Goal: Task Accomplishment & Management: Manage account settings

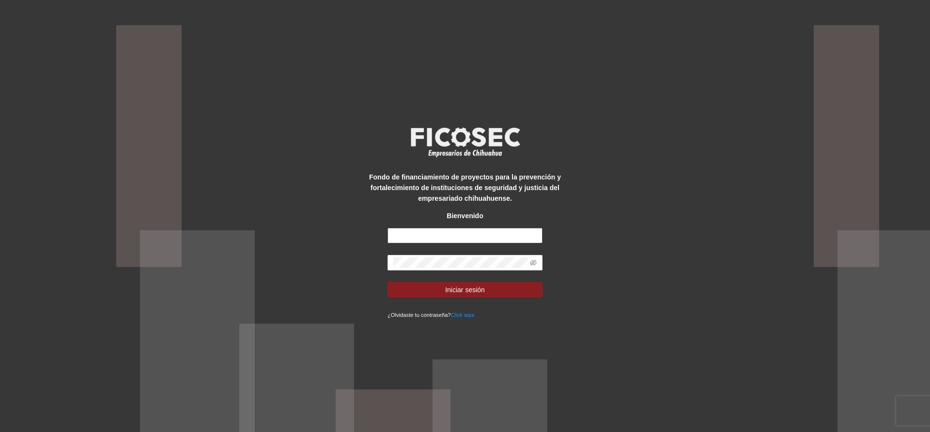
click at [481, 234] on input "text" at bounding box center [464, 235] width 155 height 15
type input "**********"
click at [387, 282] on button "Iniciar sesión" at bounding box center [464, 289] width 155 height 15
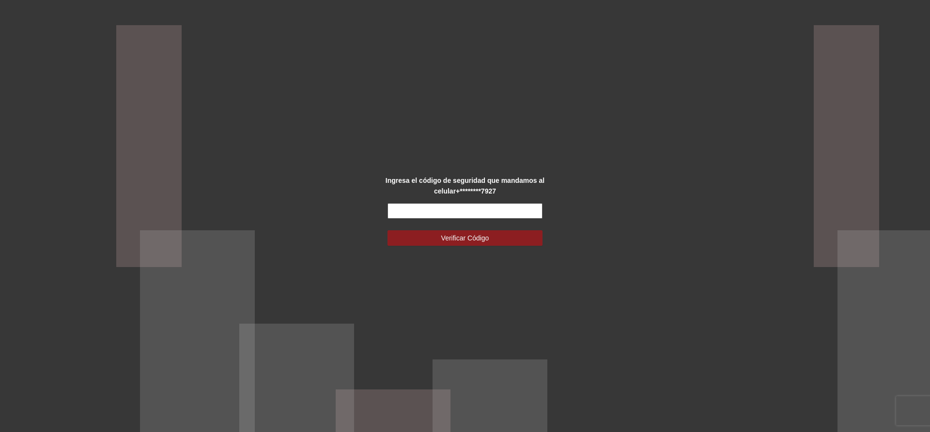
click at [423, 214] on input "text" at bounding box center [464, 210] width 155 height 15
type input "******"
click at [426, 232] on button "Verificar Código" at bounding box center [464, 237] width 155 height 15
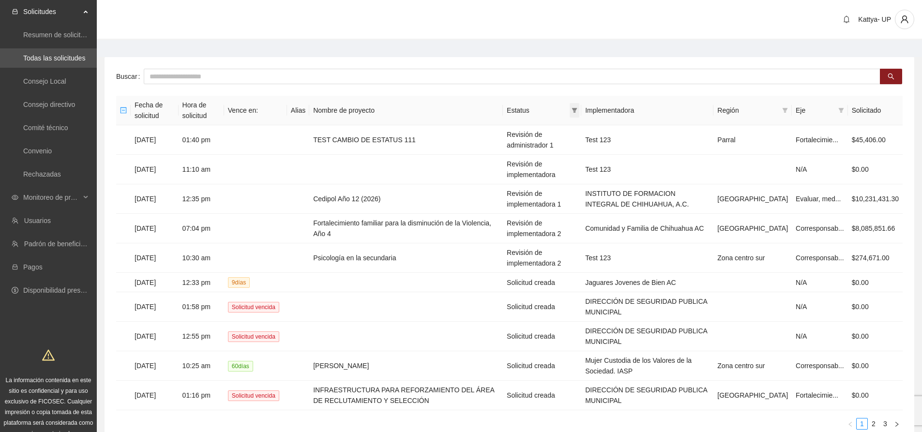
click at [578, 110] on icon "filter" at bounding box center [574, 110] width 5 height 5
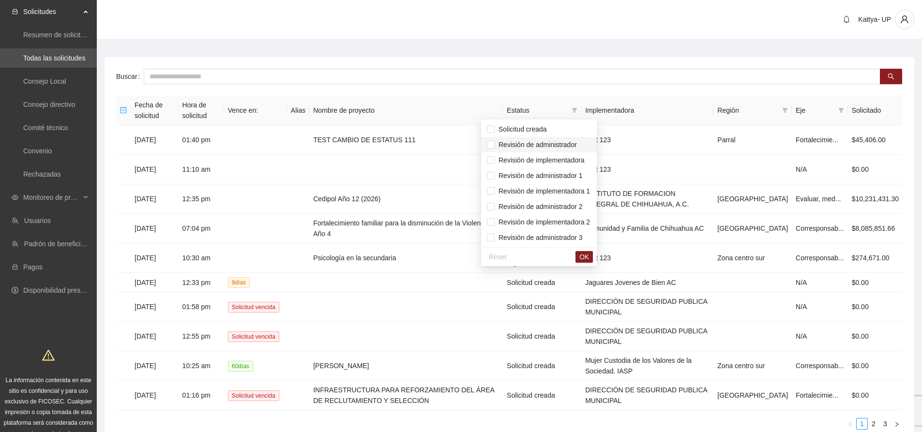
click at [574, 142] on span "Revisión de administrador" at bounding box center [536, 145] width 82 height 8
click at [577, 172] on span "Revisión de administrador 1" at bounding box center [539, 176] width 88 height 8
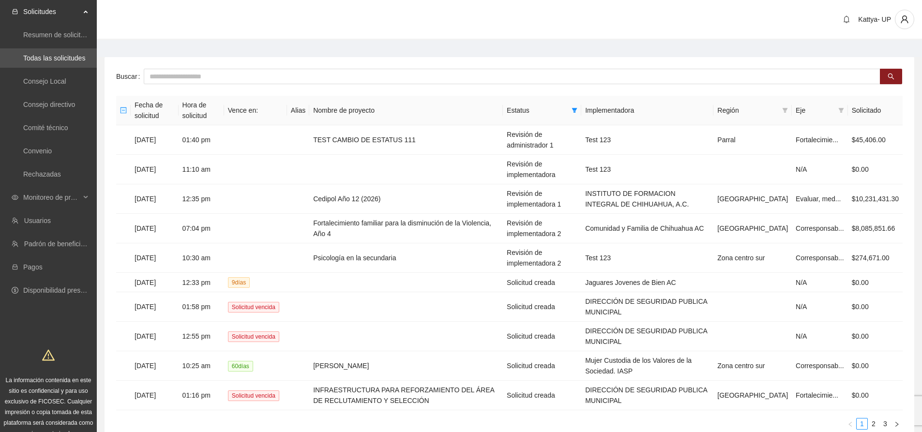
click at [546, 5] on div "Kattya- UP" at bounding box center [509, 20] width 825 height 40
click at [44, 195] on span "Monitoreo de proyectos" at bounding box center [51, 197] width 57 height 19
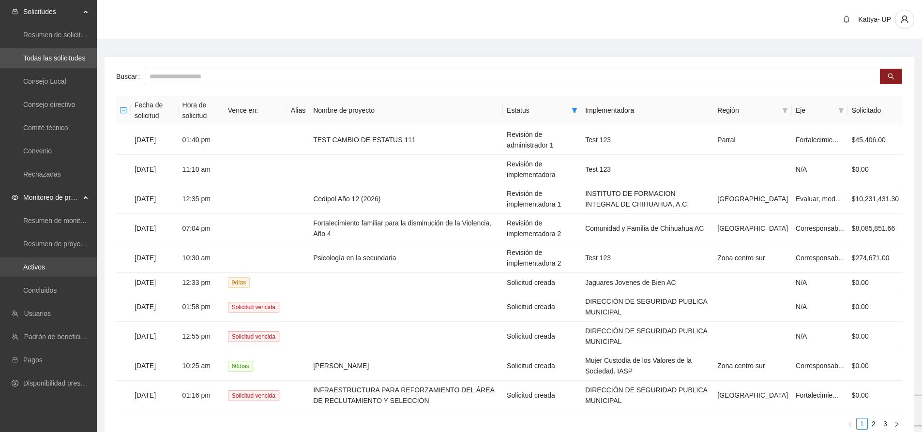
click at [45, 271] on link "Activos" at bounding box center [34, 267] width 22 height 8
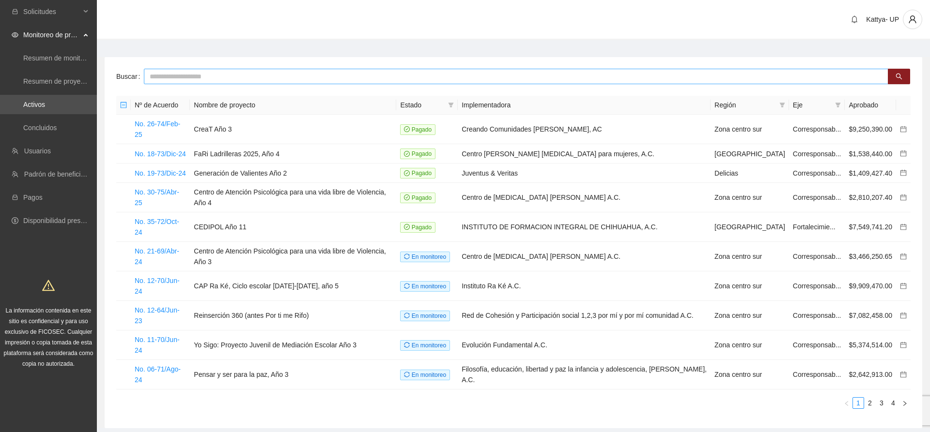
click at [192, 73] on input "text" at bounding box center [516, 76] width 744 height 15
type input "**********"
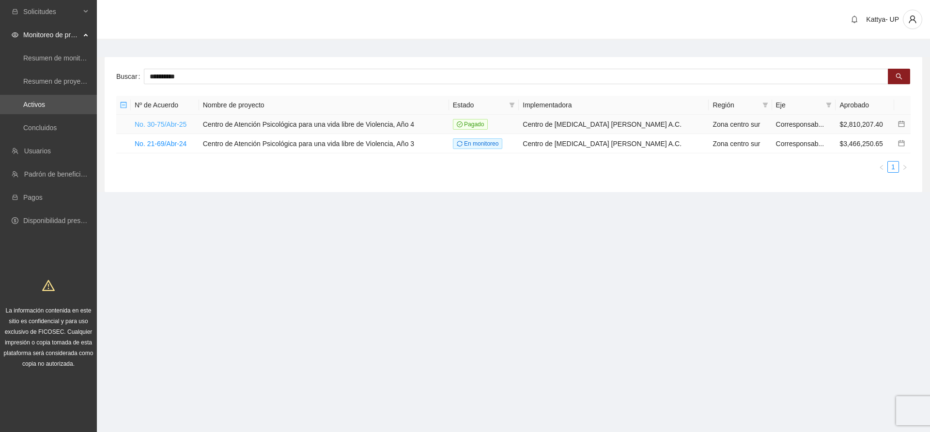
click at [159, 123] on link "No. 30-75/Abr-25" at bounding box center [161, 125] width 52 height 8
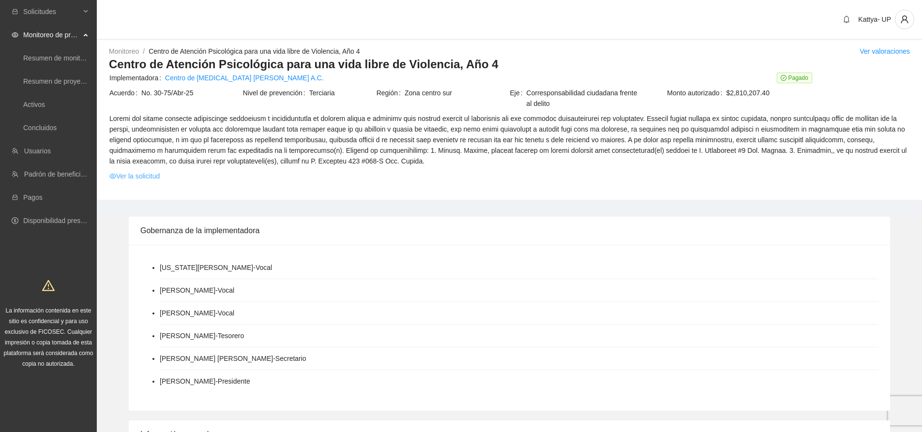
click at [138, 180] on link "Ver la solicitud" at bounding box center [134, 176] width 50 height 11
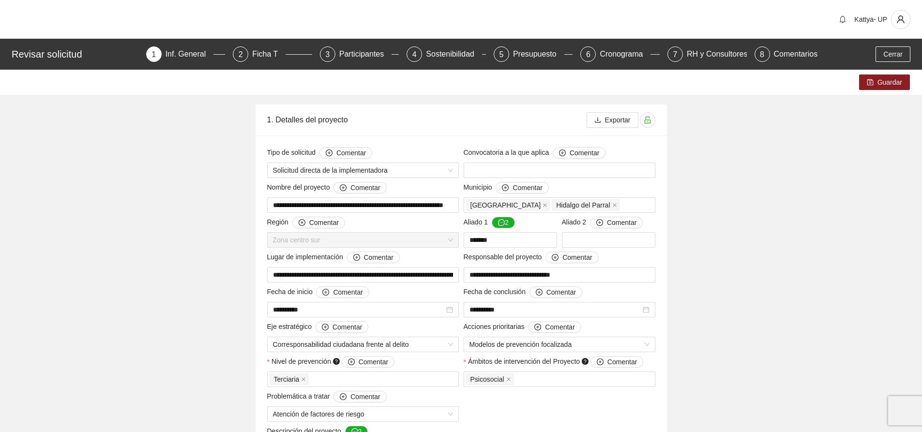
click at [704, 65] on div "Revisar solicitud 1 Inf. General 2 Ficha T 3 Participantes 4 Sostenibilidad 5 P…" at bounding box center [461, 54] width 922 height 31
click at [704, 54] on div "RH y Consultores" at bounding box center [721, 53] width 68 height 15
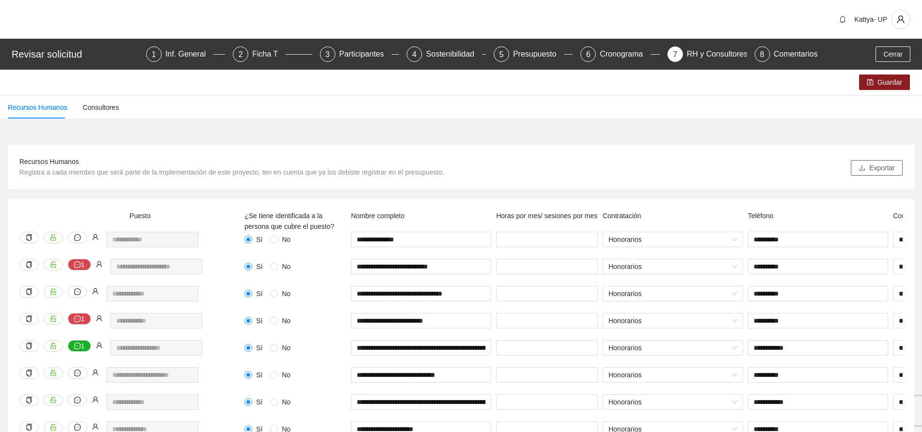
click at [878, 161] on button "Exportar" at bounding box center [877, 167] width 52 height 15
click at [885, 52] on span "Cerrar" at bounding box center [893, 54] width 19 height 11
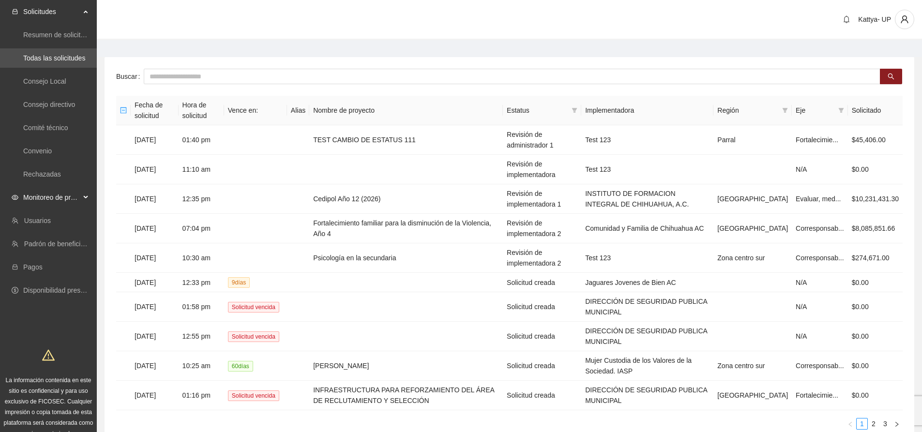
click at [69, 198] on span "Monitoreo de proyectos" at bounding box center [51, 197] width 57 height 19
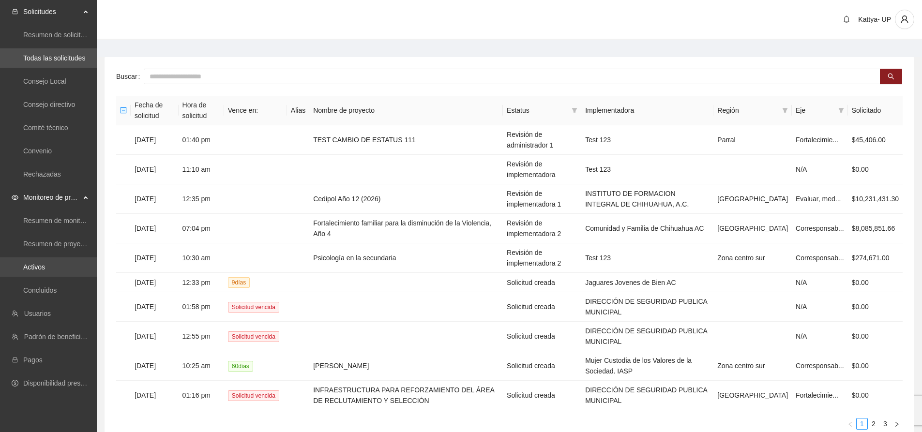
click at [45, 271] on link "Activos" at bounding box center [34, 267] width 22 height 8
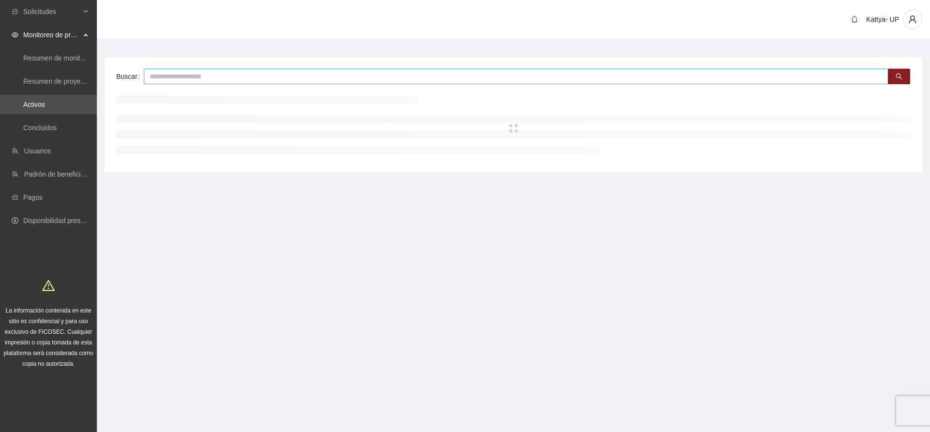
click at [197, 82] on input "text" at bounding box center [516, 76] width 744 height 15
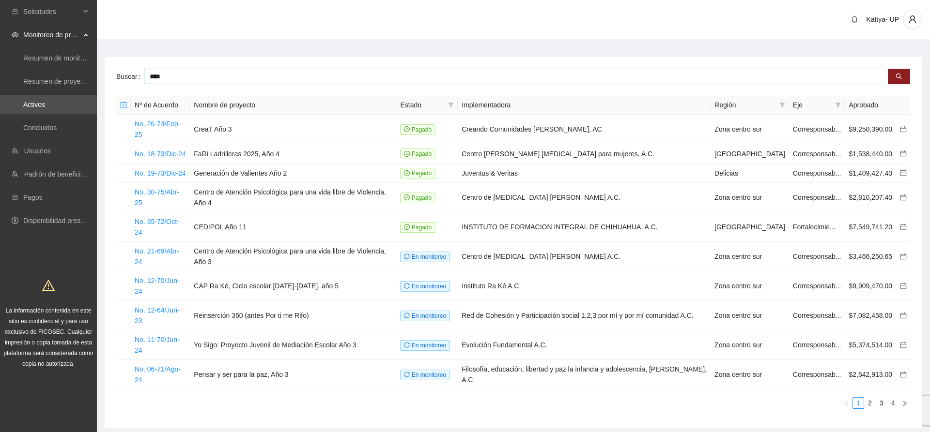
type input "****"
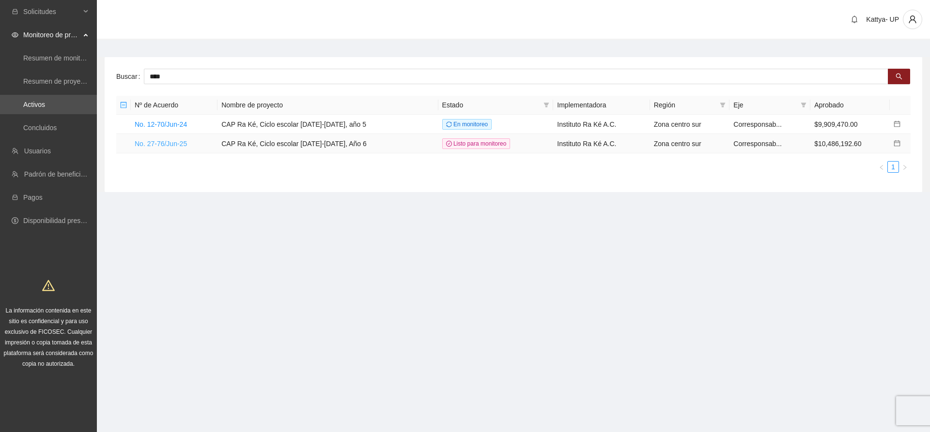
click at [172, 140] on link "No. 27-76/Jun-25" at bounding box center [161, 144] width 52 height 8
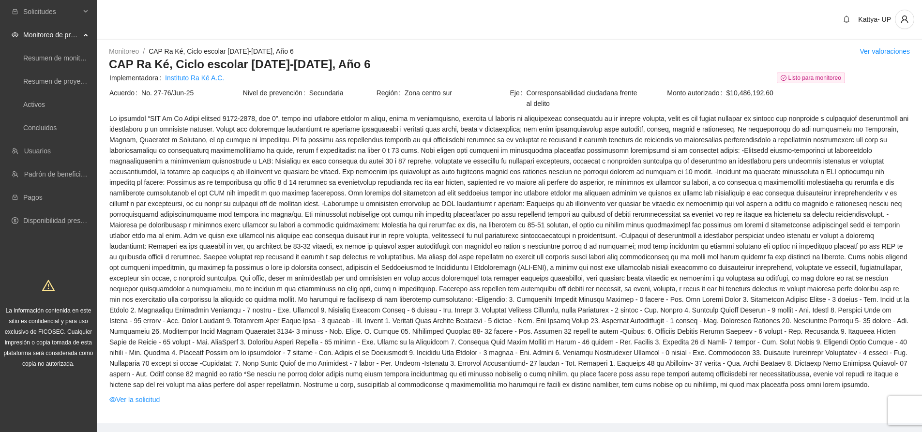
click at [142, 394] on td at bounding box center [509, 253] width 801 height 281
click at [146, 403] on link "Ver la solicitud" at bounding box center [134, 400] width 50 height 11
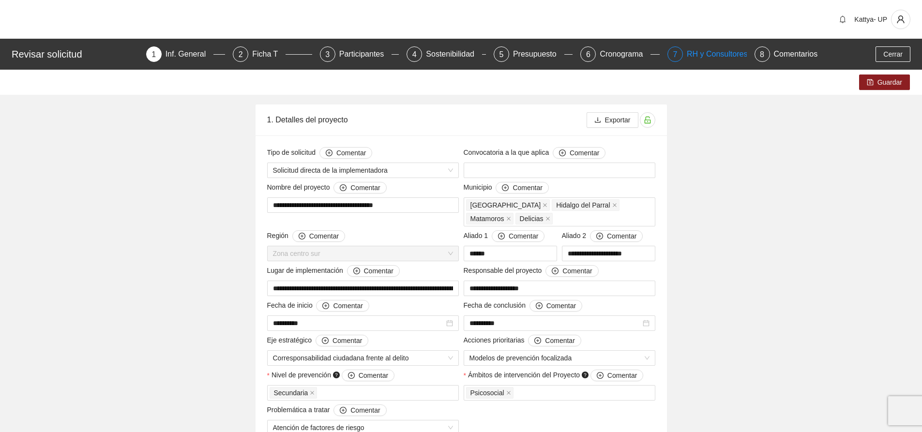
click at [694, 49] on div "RH y Consultores" at bounding box center [721, 53] width 68 height 15
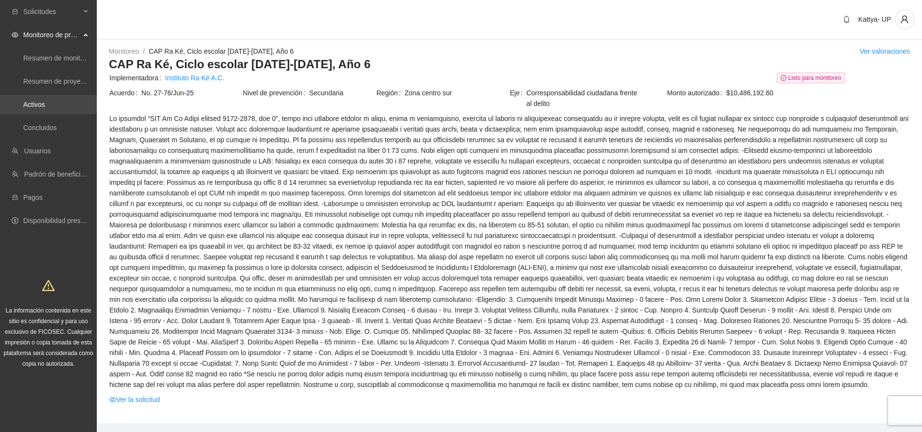
click at [45, 103] on link "Activos" at bounding box center [34, 105] width 22 height 8
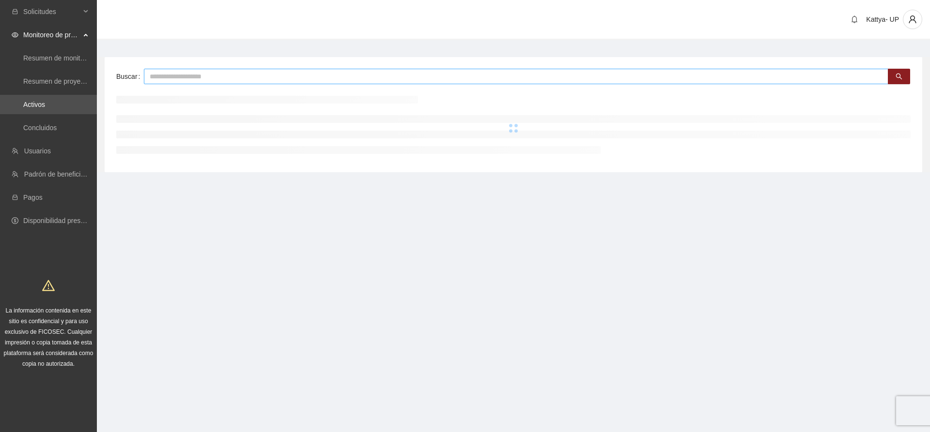
click at [348, 76] on input "text" at bounding box center [516, 76] width 744 height 15
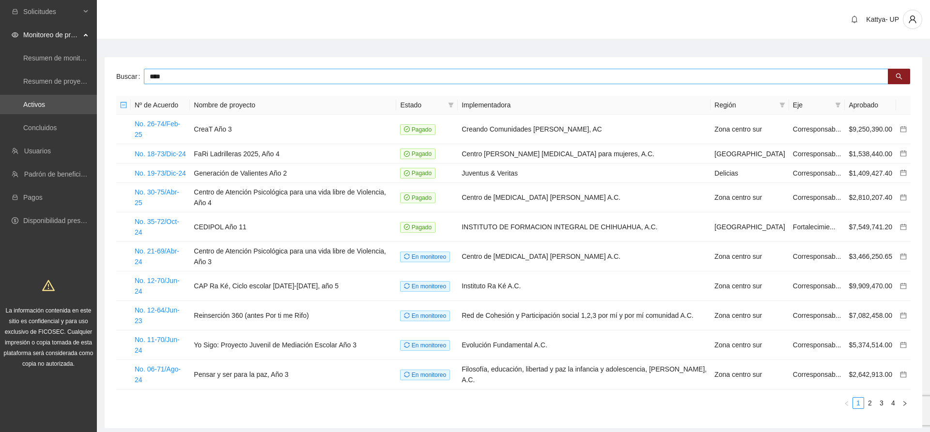
type input "****"
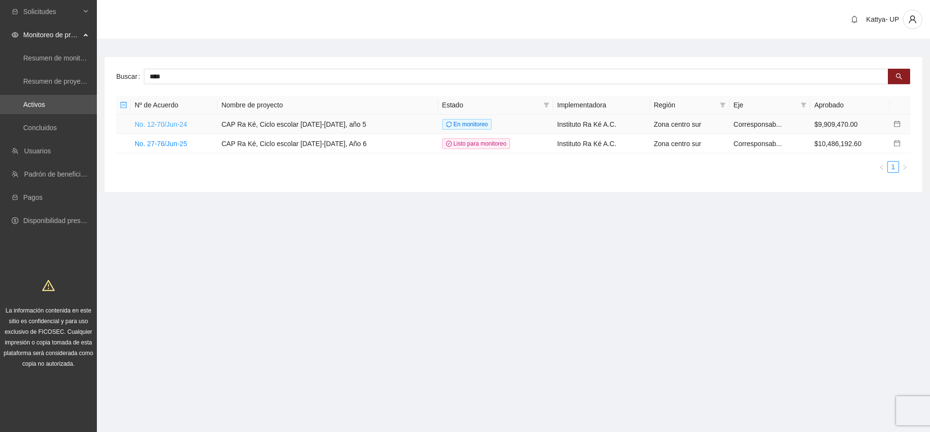
click at [176, 126] on link "No. 12-70/Jun-24" at bounding box center [161, 125] width 52 height 8
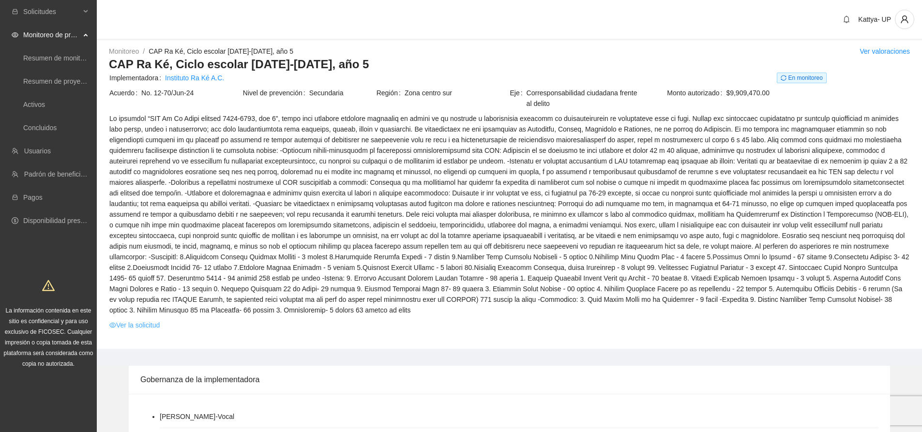
click at [133, 320] on link "Ver la solicitud" at bounding box center [134, 325] width 50 height 11
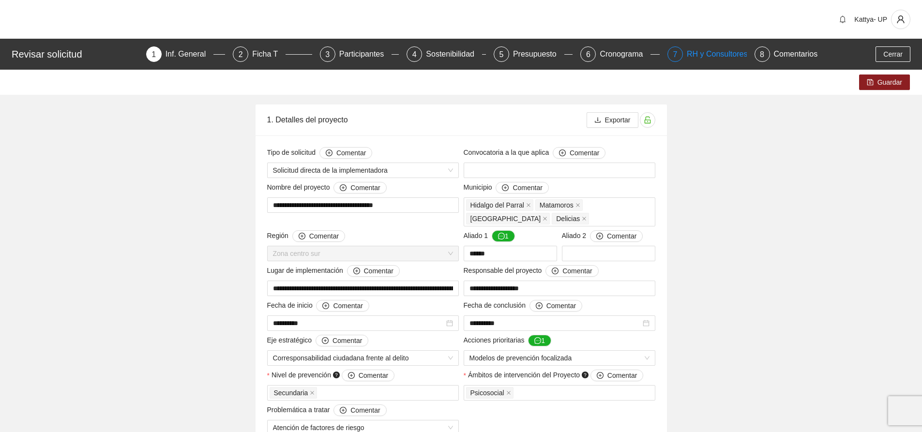
click at [702, 51] on div "RH y Consultores" at bounding box center [721, 53] width 68 height 15
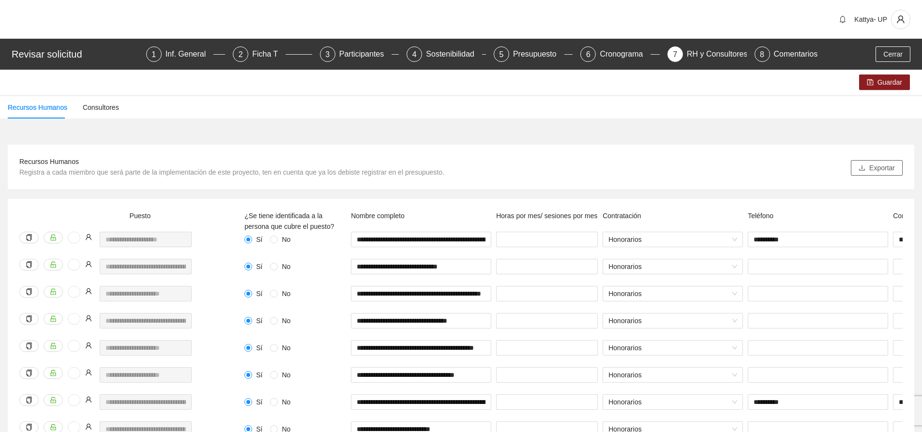
click at [890, 168] on span "Exportar" at bounding box center [883, 168] width 26 height 11
click at [898, 53] on span "Cerrar" at bounding box center [893, 54] width 19 height 11
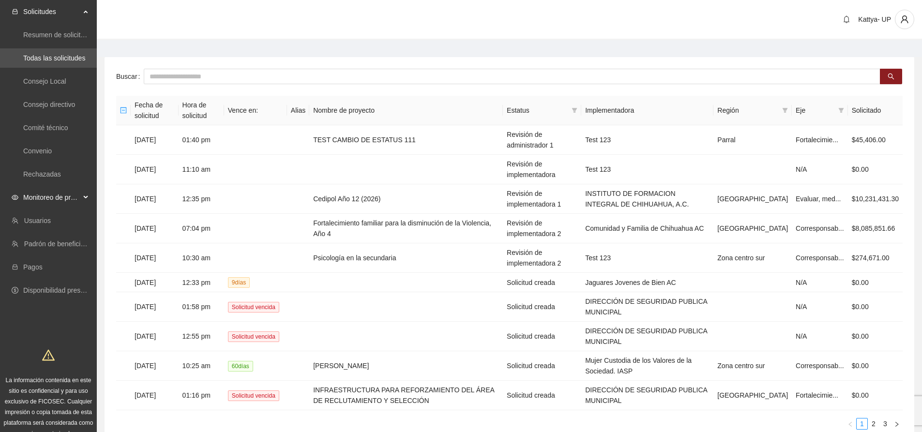
click at [51, 198] on span "Monitoreo de proyectos" at bounding box center [51, 197] width 57 height 19
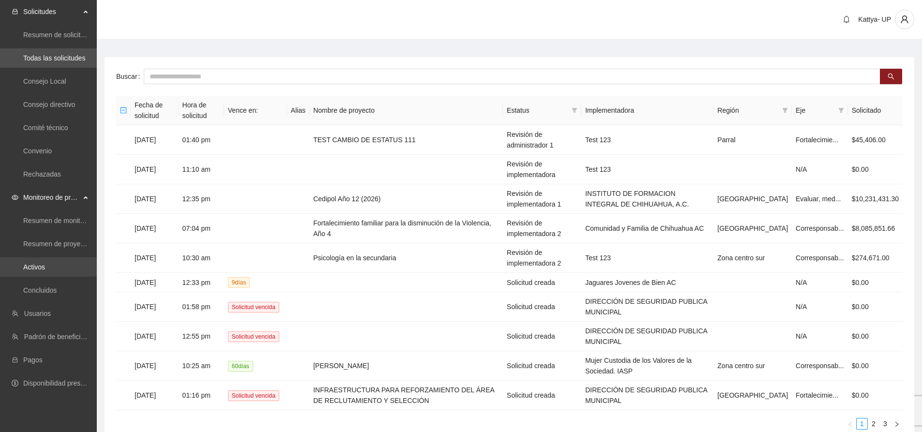
click at [42, 271] on link "Activos" at bounding box center [34, 267] width 22 height 8
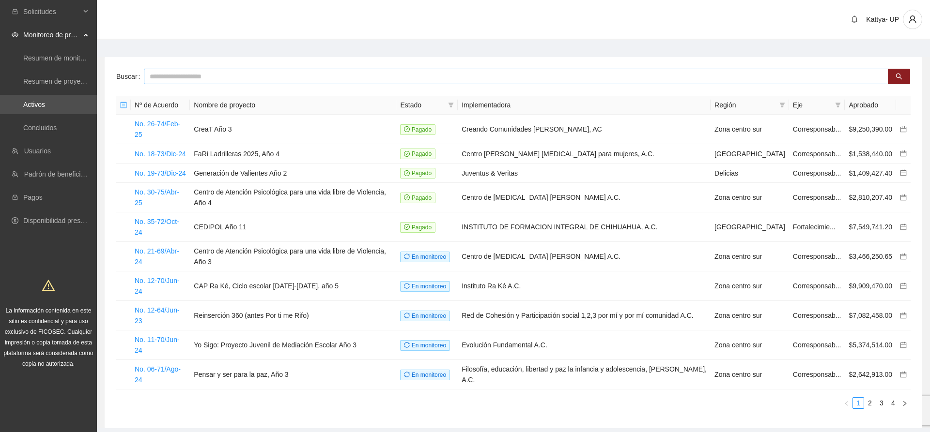
click at [199, 76] on input "text" at bounding box center [516, 76] width 744 height 15
type input "*"
type input "***"
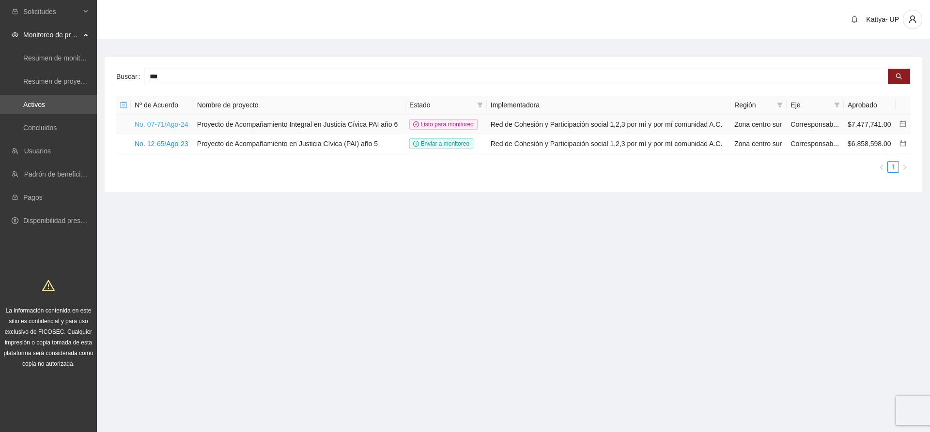
click at [180, 122] on link "No. 07-71/Ago-24" at bounding box center [162, 125] width 54 height 8
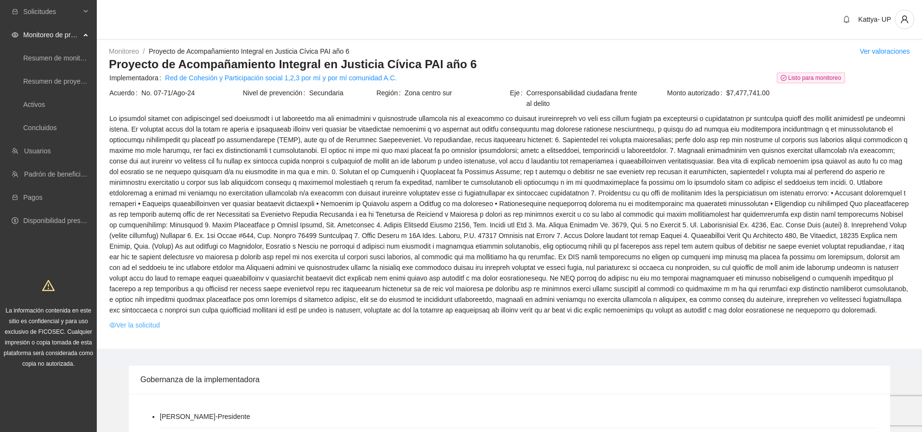
click at [134, 327] on link "Ver la solicitud" at bounding box center [134, 325] width 50 height 11
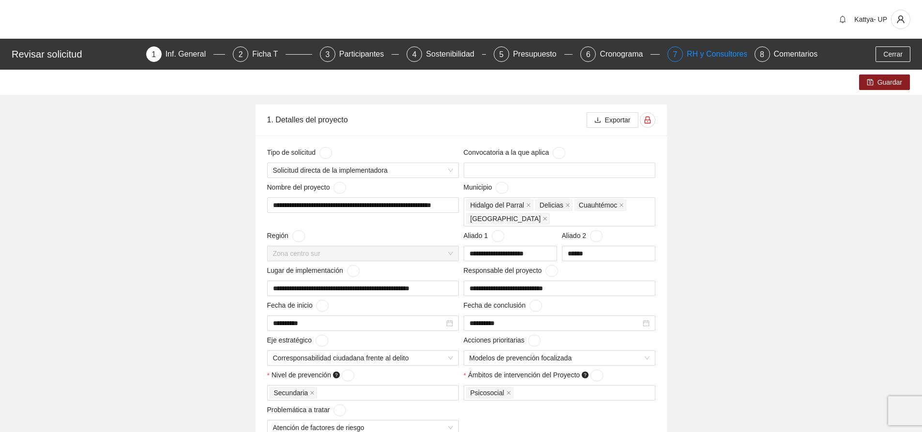
click at [721, 48] on div "RH y Consultores" at bounding box center [721, 53] width 68 height 15
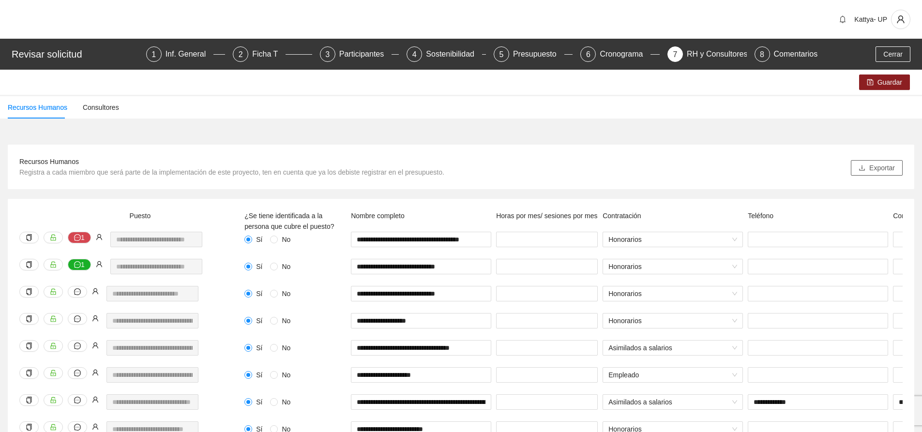
click at [878, 170] on span "Exportar" at bounding box center [883, 168] width 26 height 11
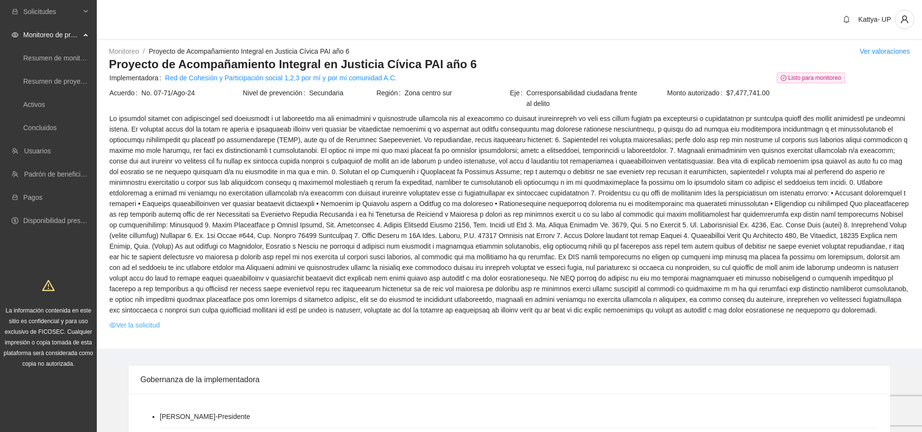
click at [137, 322] on link "Ver la solicitud" at bounding box center [134, 325] width 50 height 11
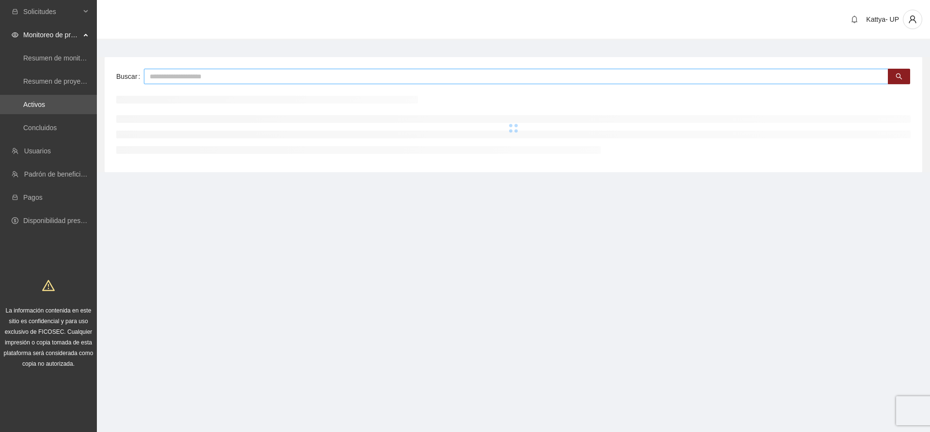
click at [162, 75] on input "text" at bounding box center [516, 76] width 744 height 15
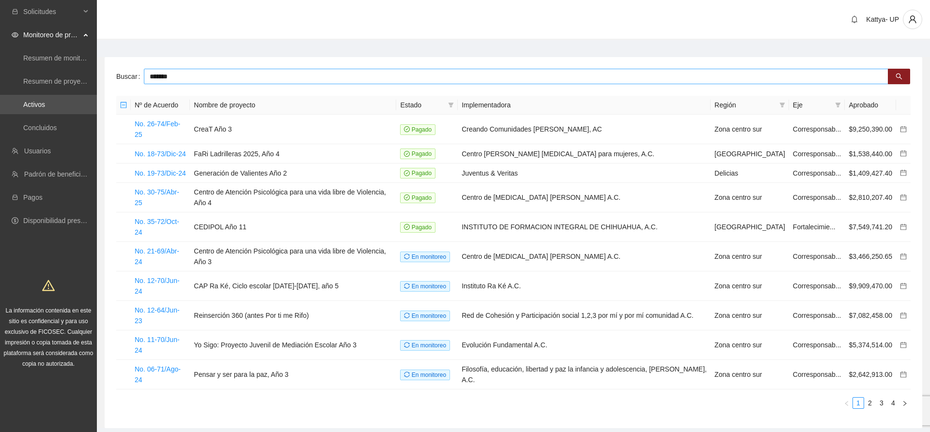
type input "*******"
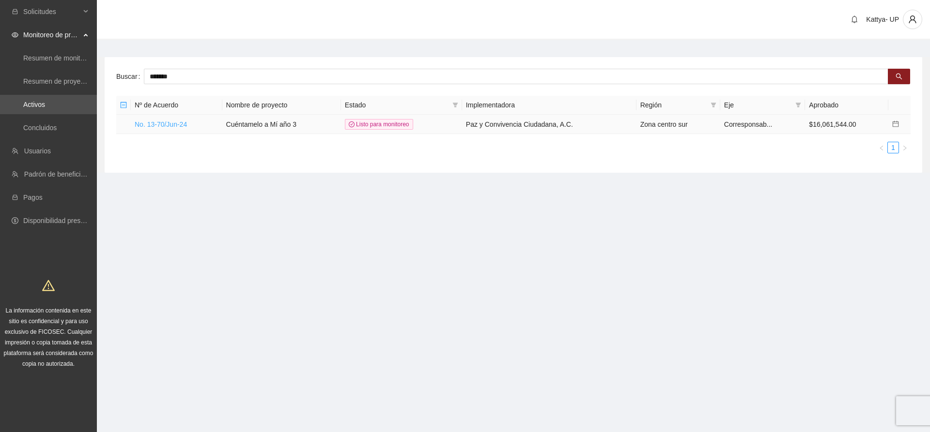
click at [172, 121] on link "No. 13-70/Jun-24" at bounding box center [161, 125] width 52 height 8
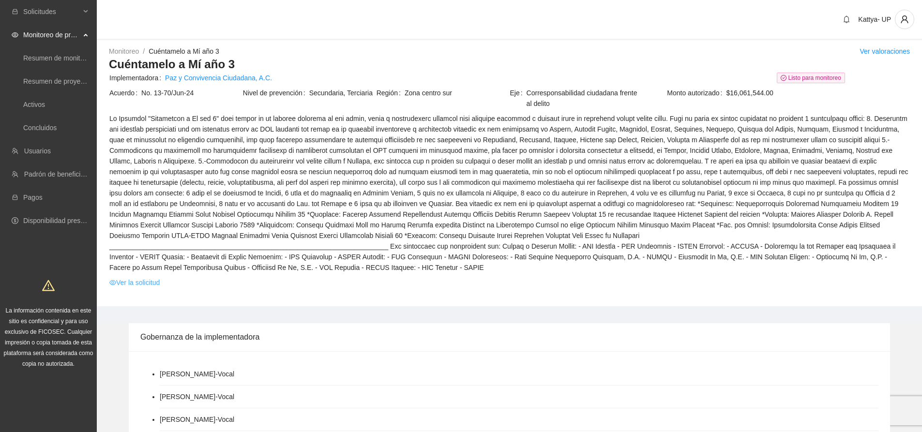
click at [154, 277] on link "Ver la solicitud" at bounding box center [134, 282] width 50 height 11
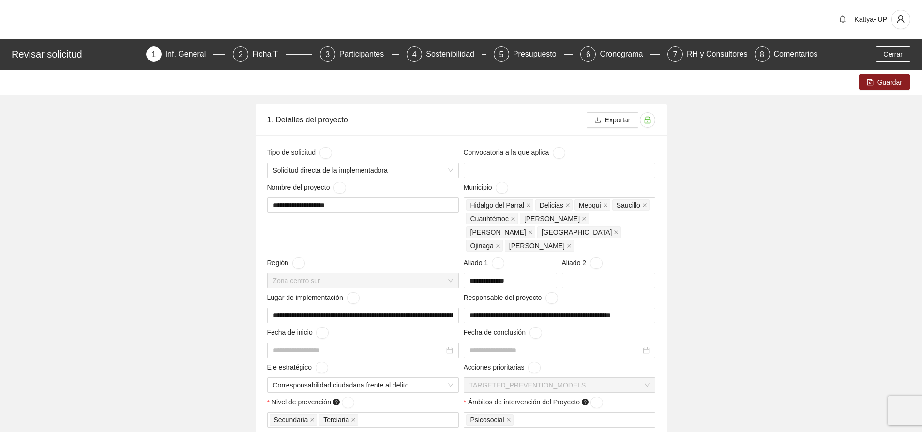
type input "**********"
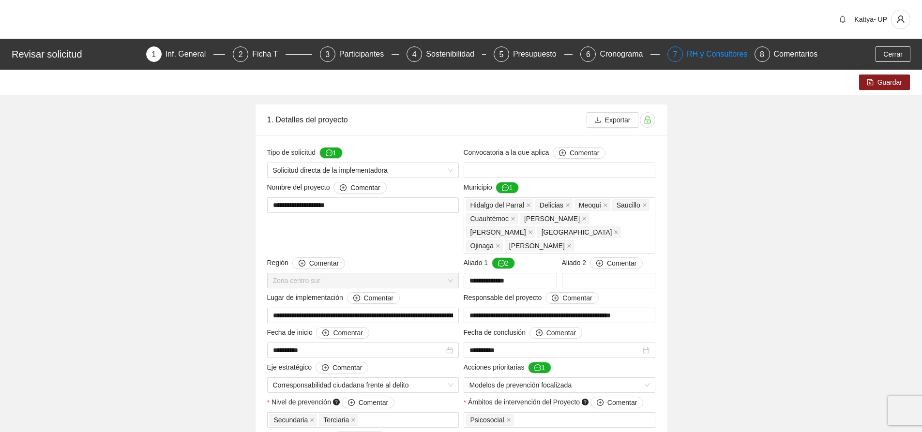
click at [697, 52] on div "RH y Consultores" at bounding box center [721, 53] width 68 height 15
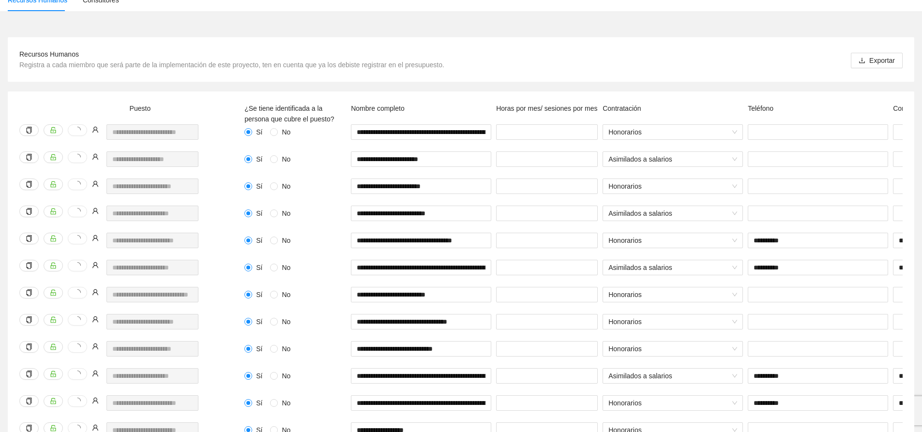
scroll to position [35, 0]
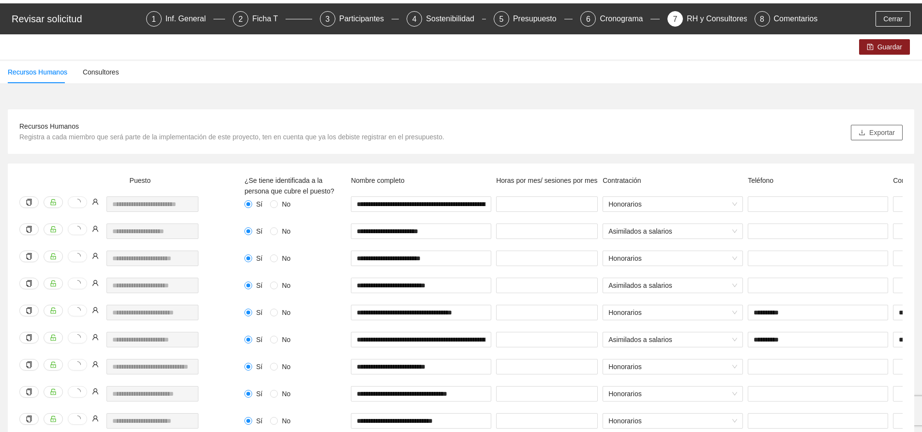
click at [889, 131] on span "Exportar" at bounding box center [883, 132] width 26 height 11
click at [886, 18] on span "Cerrar" at bounding box center [893, 19] width 19 height 11
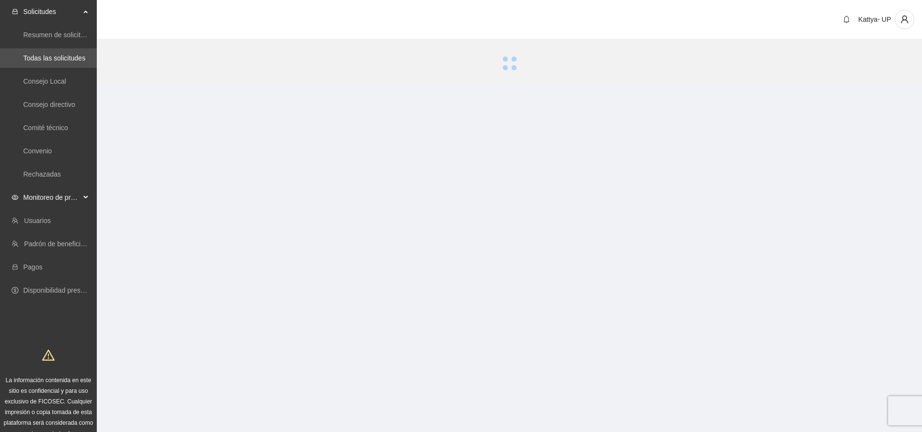
click at [53, 199] on span "Monitoreo de proyectos" at bounding box center [51, 197] width 57 height 19
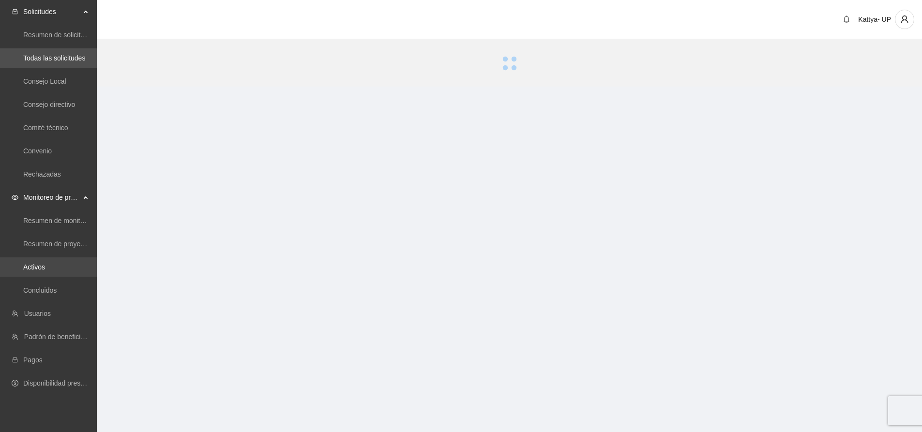
click at [45, 264] on link "Activos" at bounding box center [34, 267] width 22 height 8
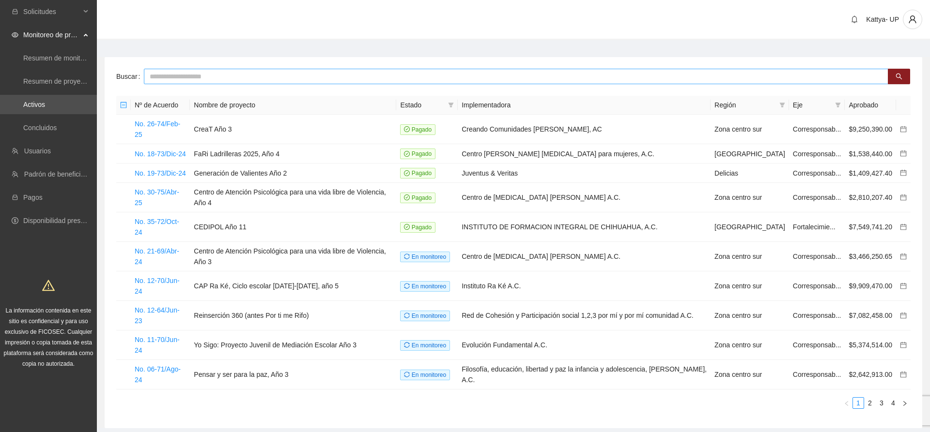
click at [285, 80] on input "text" at bounding box center [516, 76] width 744 height 15
type input "*******"
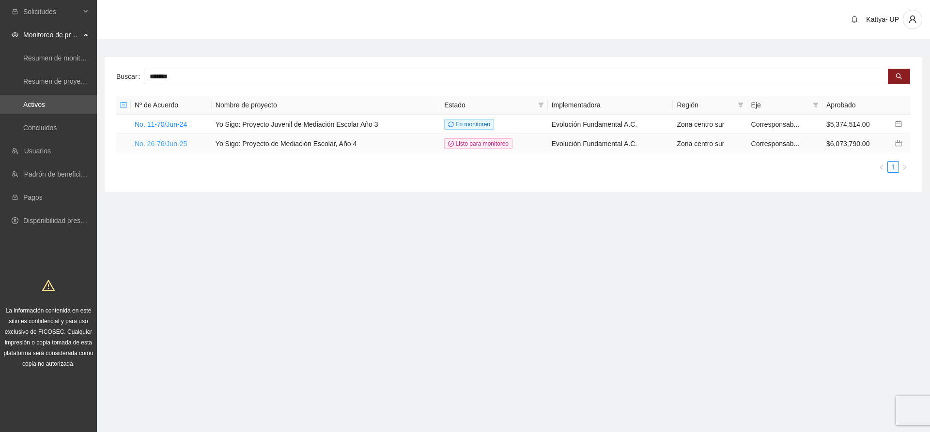
click at [168, 145] on link "No. 26-76/Jun-25" at bounding box center [161, 144] width 52 height 8
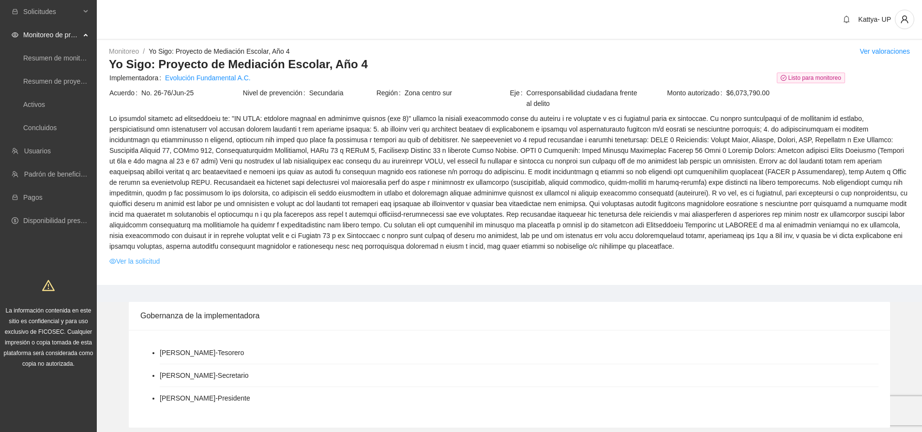
click at [155, 259] on link "Ver la solicitud" at bounding box center [134, 261] width 50 height 11
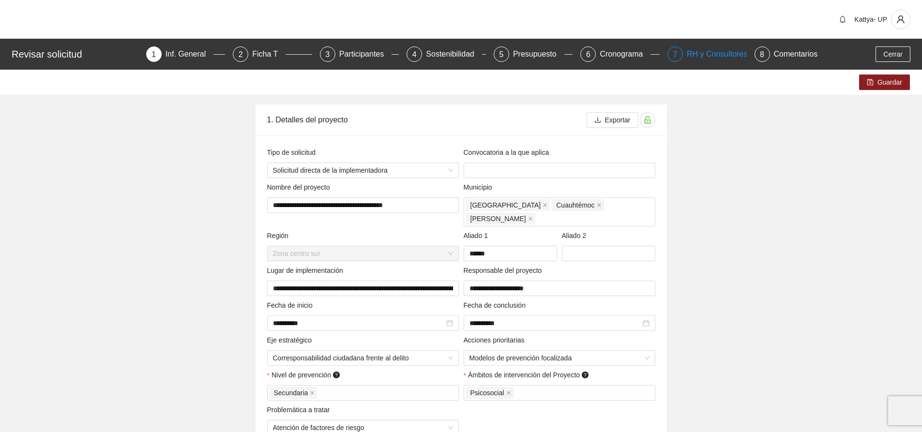
click at [722, 50] on div "RH y Consultores" at bounding box center [721, 53] width 68 height 15
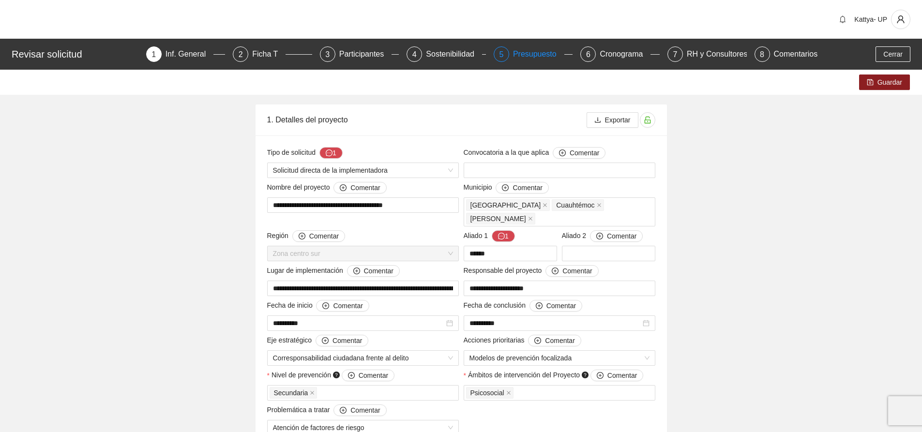
click at [536, 56] on div "Presupuesto" at bounding box center [538, 53] width 51 height 15
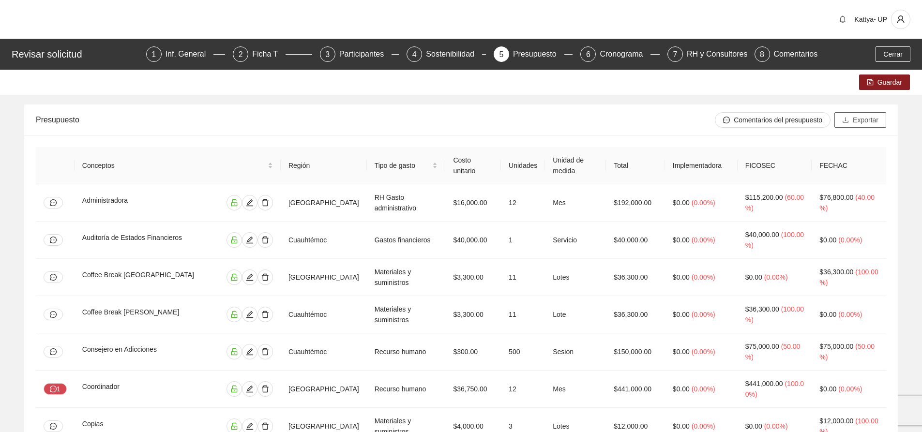
click at [849, 123] on span "download" at bounding box center [845, 121] width 7 height 8
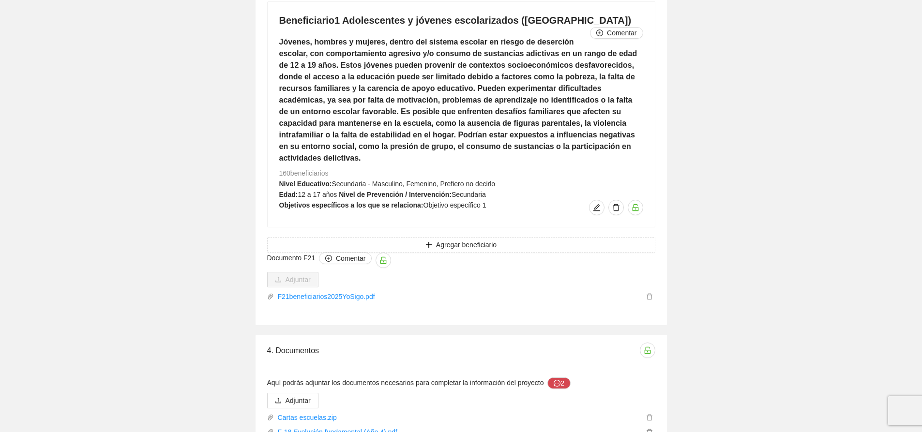
scroll to position [4863, 0]
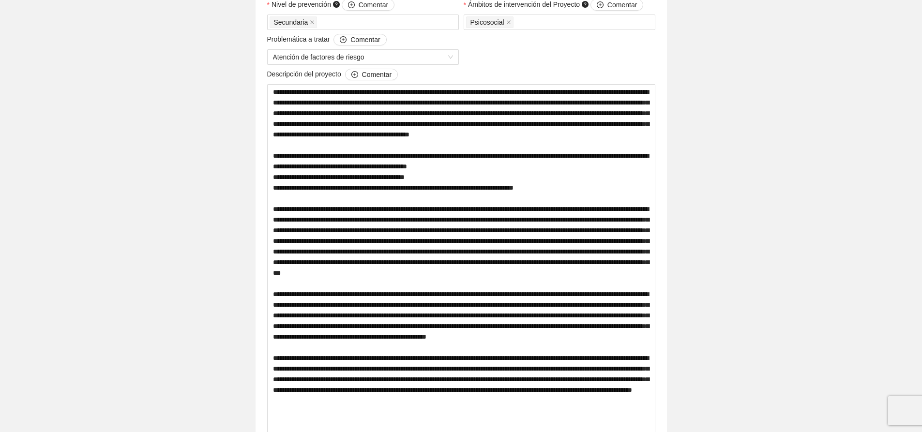
scroll to position [0, 0]
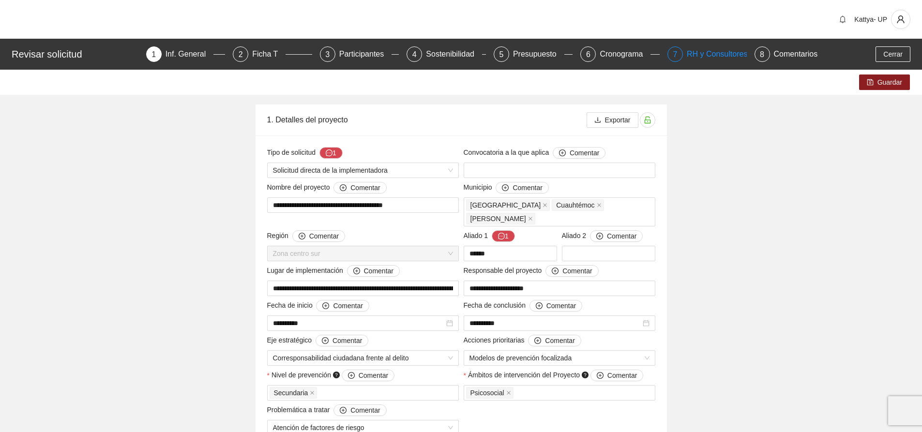
click at [713, 61] on div "RH y Consultores" at bounding box center [721, 53] width 68 height 15
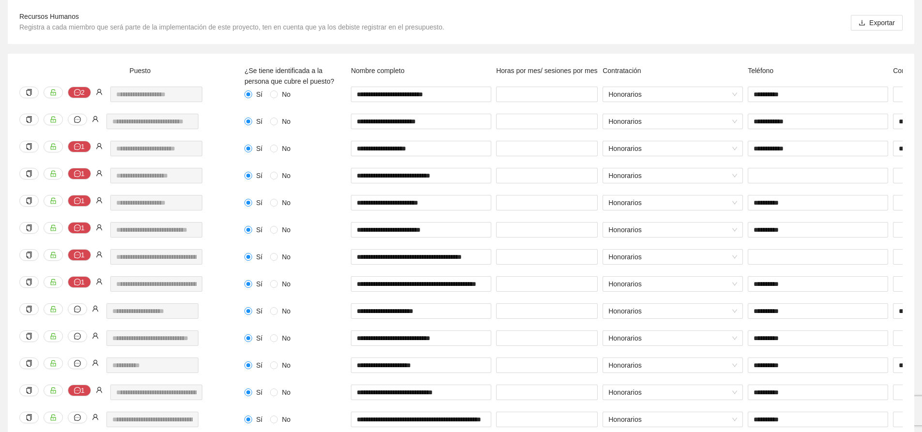
scroll to position [0, 51]
click at [220, 261] on div "**********" at bounding box center [132, 262] width 230 height 27
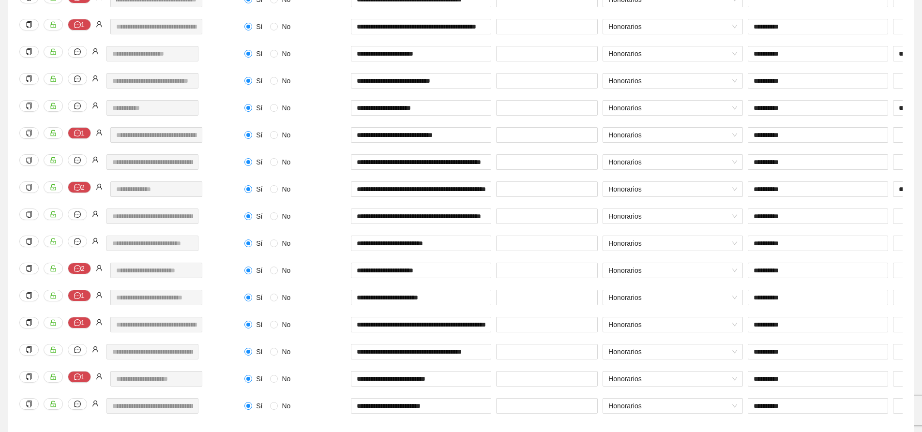
scroll to position [0, 34]
click at [206, 230] on div "**********" at bounding box center [132, 222] width 230 height 27
click at [90, 220] on div "**********" at bounding box center [132, 222] width 230 height 27
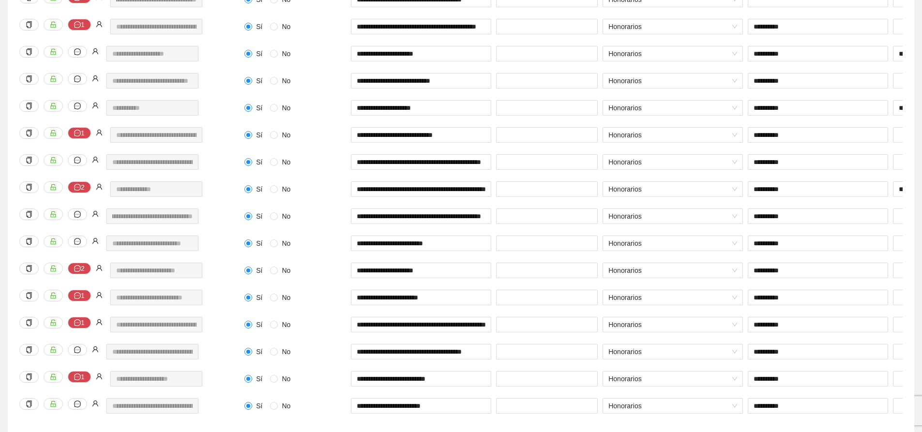
click at [202, 231] on div "**********" at bounding box center [132, 222] width 230 height 27
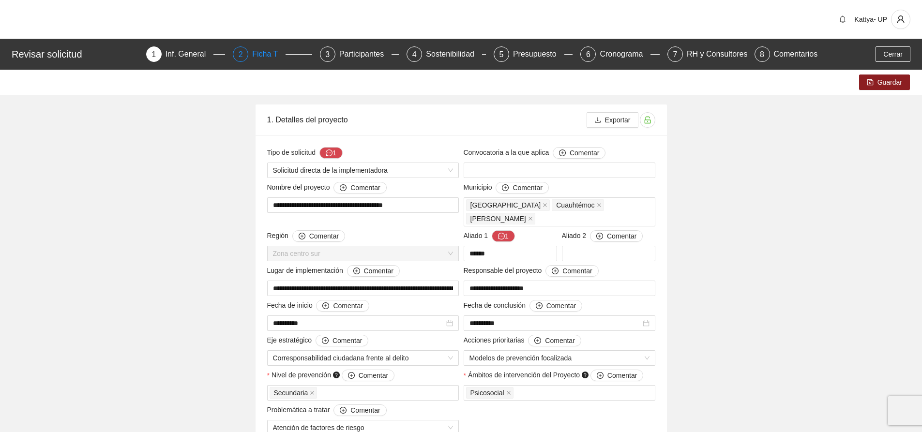
click at [262, 55] on div "Ficha T" at bounding box center [268, 53] width 33 height 15
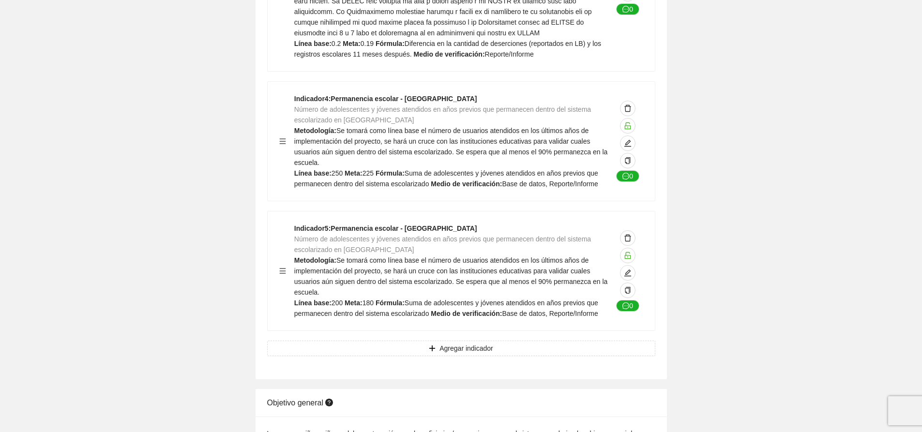
scroll to position [821, 0]
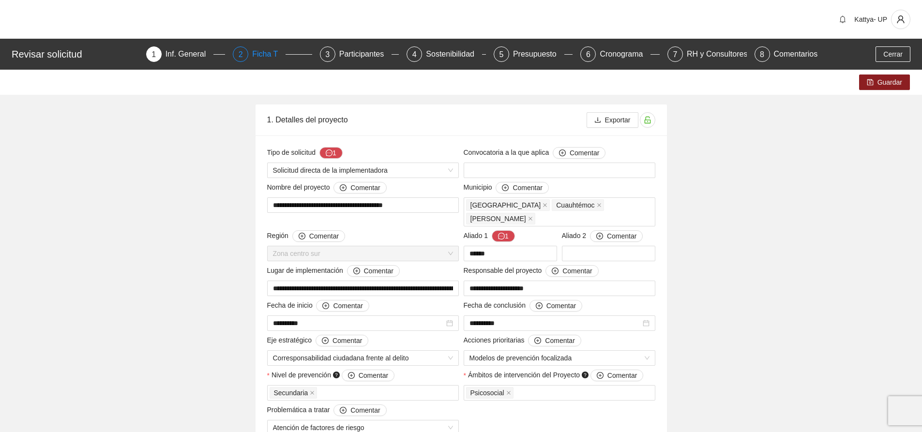
click at [245, 53] on div "2" at bounding box center [240, 53] width 15 height 15
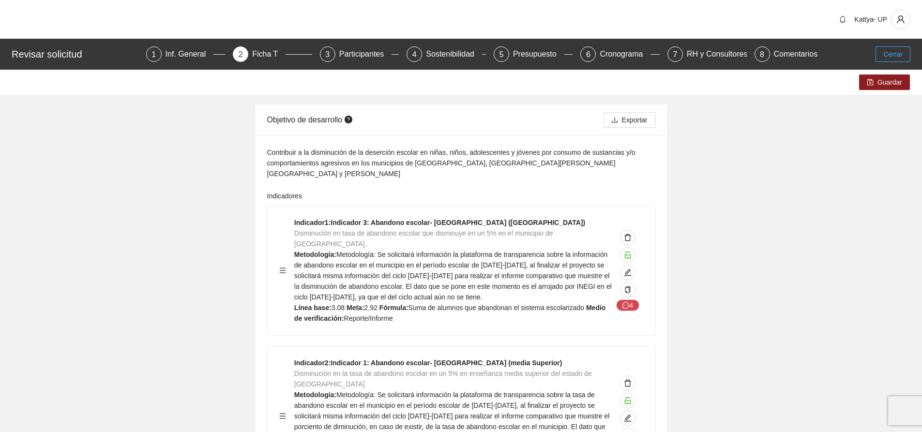
click at [893, 56] on span "Cerrar" at bounding box center [893, 54] width 19 height 11
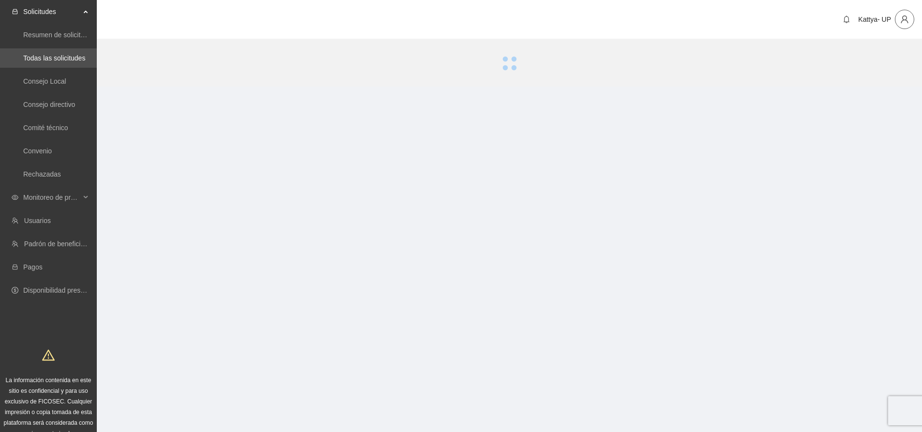
click at [904, 18] on icon "user" at bounding box center [905, 19] width 9 height 9
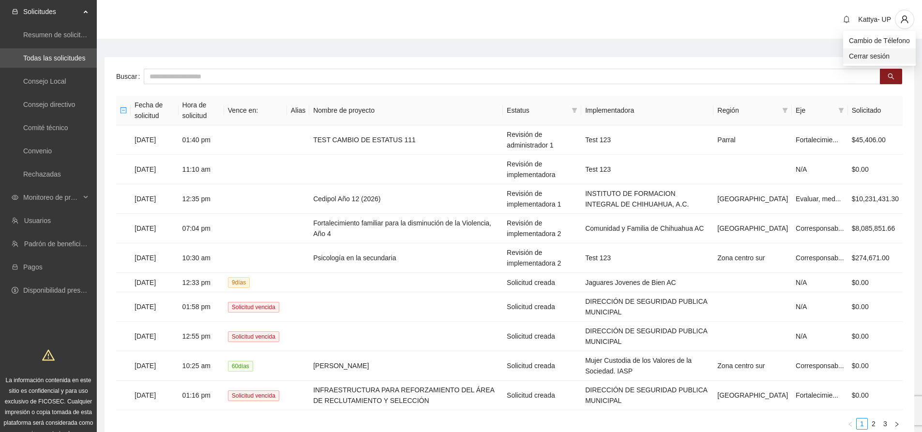
click at [871, 58] on span "Cerrar sesión" at bounding box center [879, 56] width 61 height 11
